Goal: Navigation & Orientation: Find specific page/section

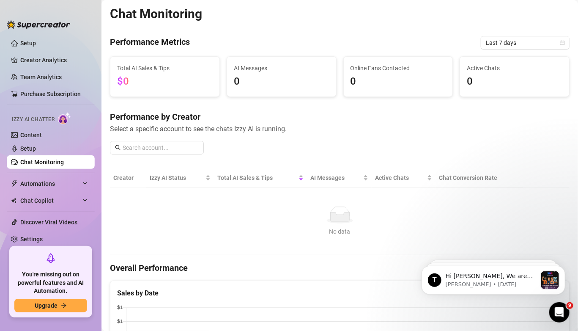
click at [38, 120] on span "Izzy AI Chatter" at bounding box center [33, 119] width 43 height 8
click at [35, 132] on link "Content" at bounding box center [31, 135] width 22 height 7
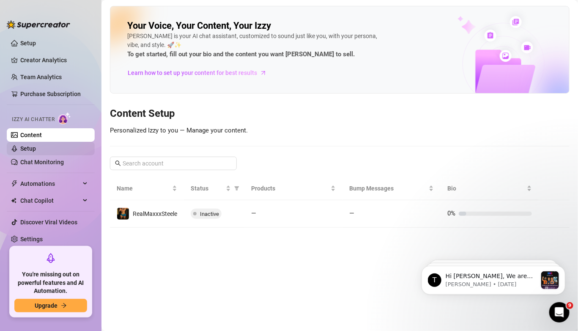
click at [33, 147] on link "Setup" at bounding box center [28, 148] width 16 height 7
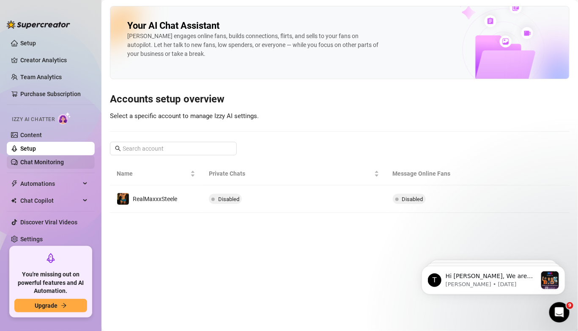
click at [34, 159] on link "Chat Monitoring" at bounding box center [42, 162] width 44 height 7
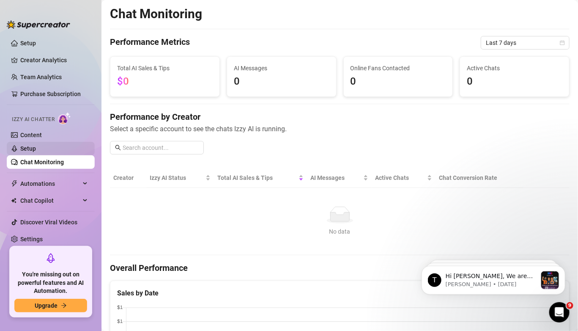
click at [36, 145] on link "Setup" at bounding box center [28, 148] width 16 height 7
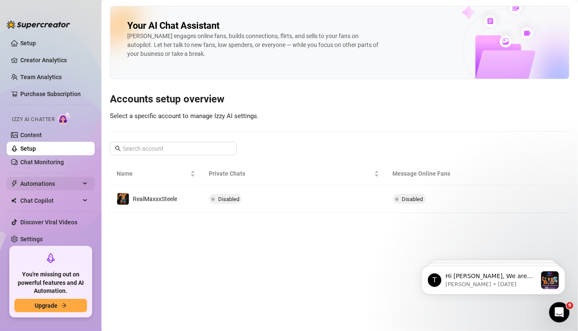
click at [42, 183] on span "Automations" at bounding box center [50, 184] width 60 height 14
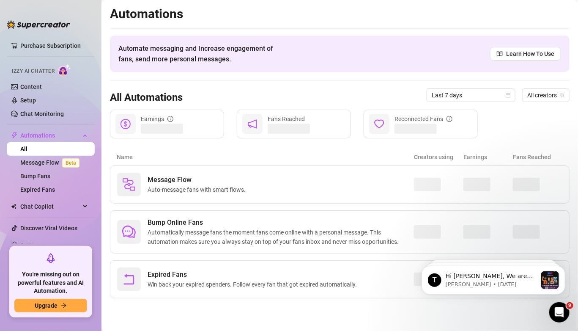
scroll to position [59, 0]
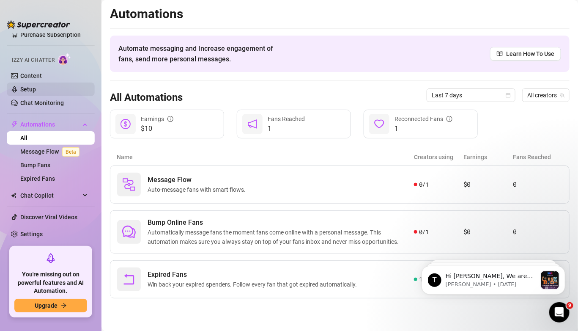
click at [36, 86] on link "Setup" at bounding box center [28, 89] width 16 height 7
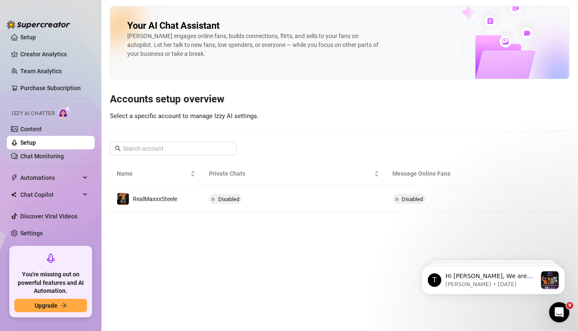
scroll to position [5, 0]
click at [52, 159] on link "Chat Monitoring" at bounding box center [42, 157] width 44 height 7
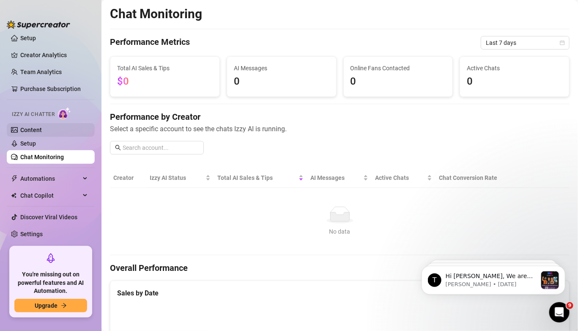
click at [35, 131] on link "Content" at bounding box center [31, 129] width 22 height 7
